Goal: Task Accomplishment & Management: Use online tool/utility

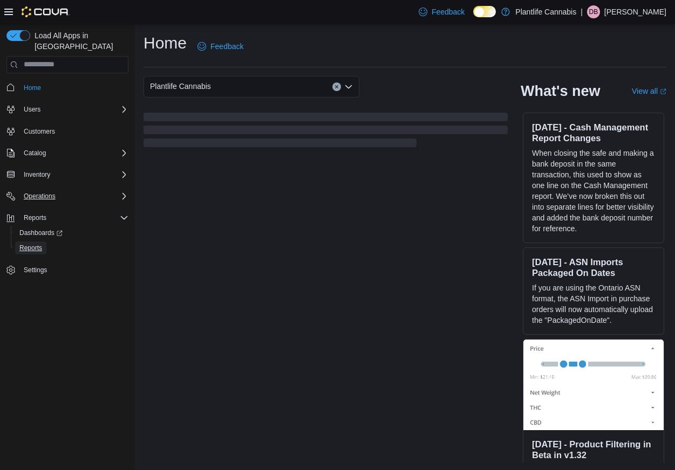
drag, startPoint x: 34, startPoint y: 239, endPoint x: 66, endPoint y: 180, distance: 67.8
click at [34, 244] on span "Reports" at bounding box center [30, 248] width 23 height 9
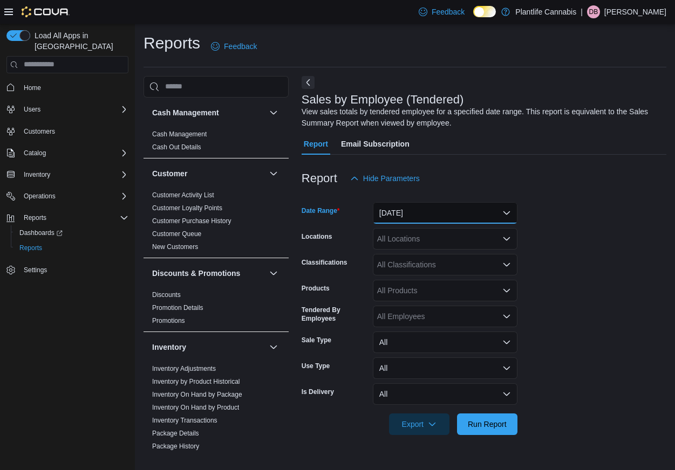
click at [417, 211] on button "Yesterday" at bounding box center [445, 213] width 145 height 22
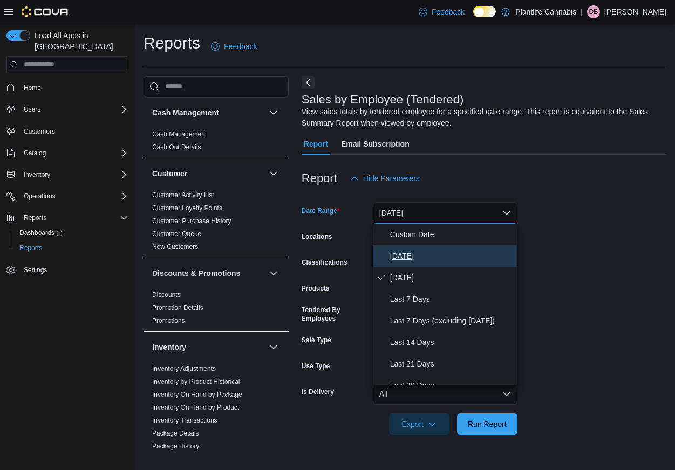
click at [409, 259] on span "Today" at bounding box center [451, 256] width 123 height 13
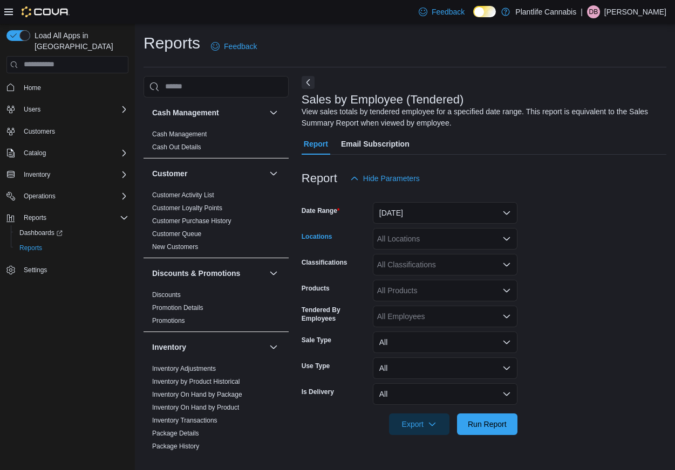
click at [407, 245] on div "All Locations" at bounding box center [445, 239] width 145 height 22
type input "******"
drag, startPoint x: 499, startPoint y: 256, endPoint x: 591, endPoint y: 275, distance: 93.7
click at [500, 256] on span "Fort McMurray - Stoney Creek" at bounding box center [517, 257] width 220 height 11
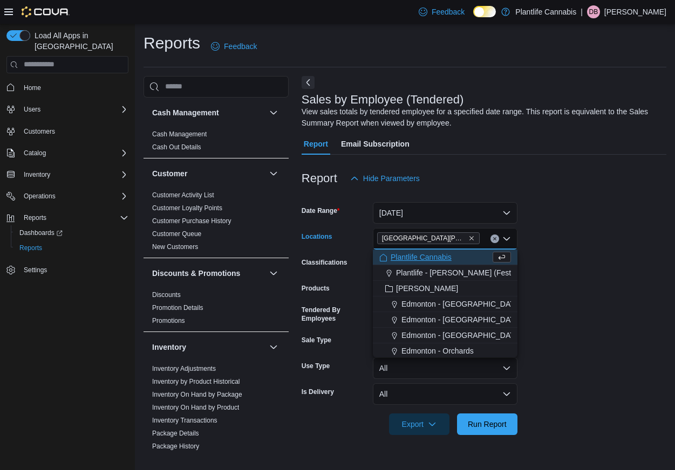
drag, startPoint x: 591, startPoint y: 276, endPoint x: 551, endPoint y: 332, distance: 68.8
click at [590, 278] on form "Date Range Today Locations Fort McMurray - Stoney Creek Combo box. Selected. Fo…" at bounding box center [484, 312] width 365 height 246
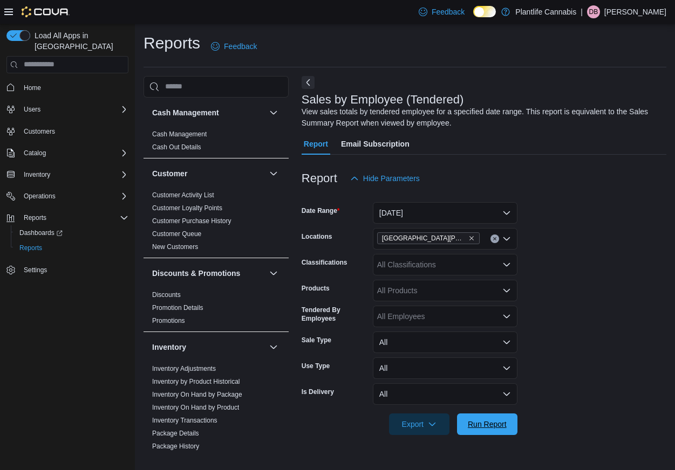
drag, startPoint x: 472, startPoint y: 421, endPoint x: 511, endPoint y: 382, distance: 54.5
click at [475, 419] on span "Run Report" at bounding box center [487, 424] width 39 height 11
